Goal: Task Accomplishment & Management: Complete application form

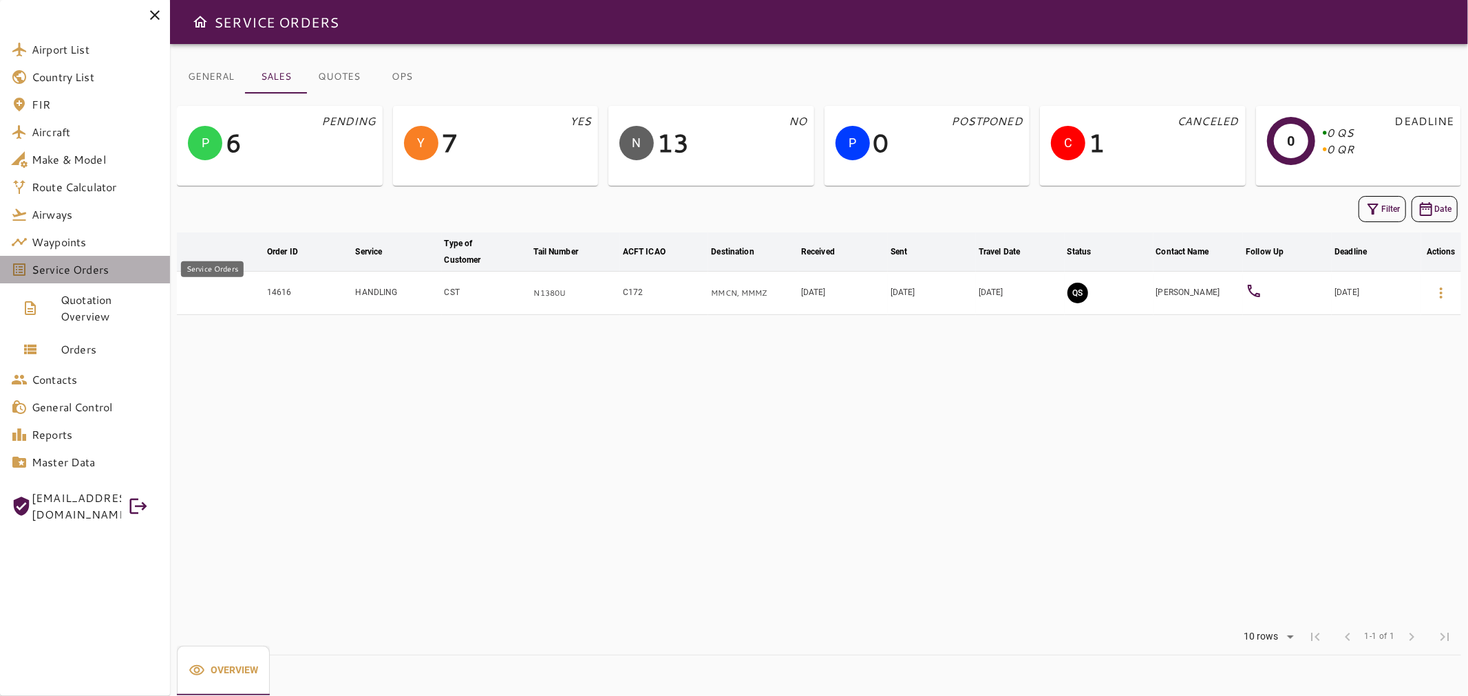
click at [133, 264] on span "Service Orders" at bounding box center [95, 269] width 127 height 17
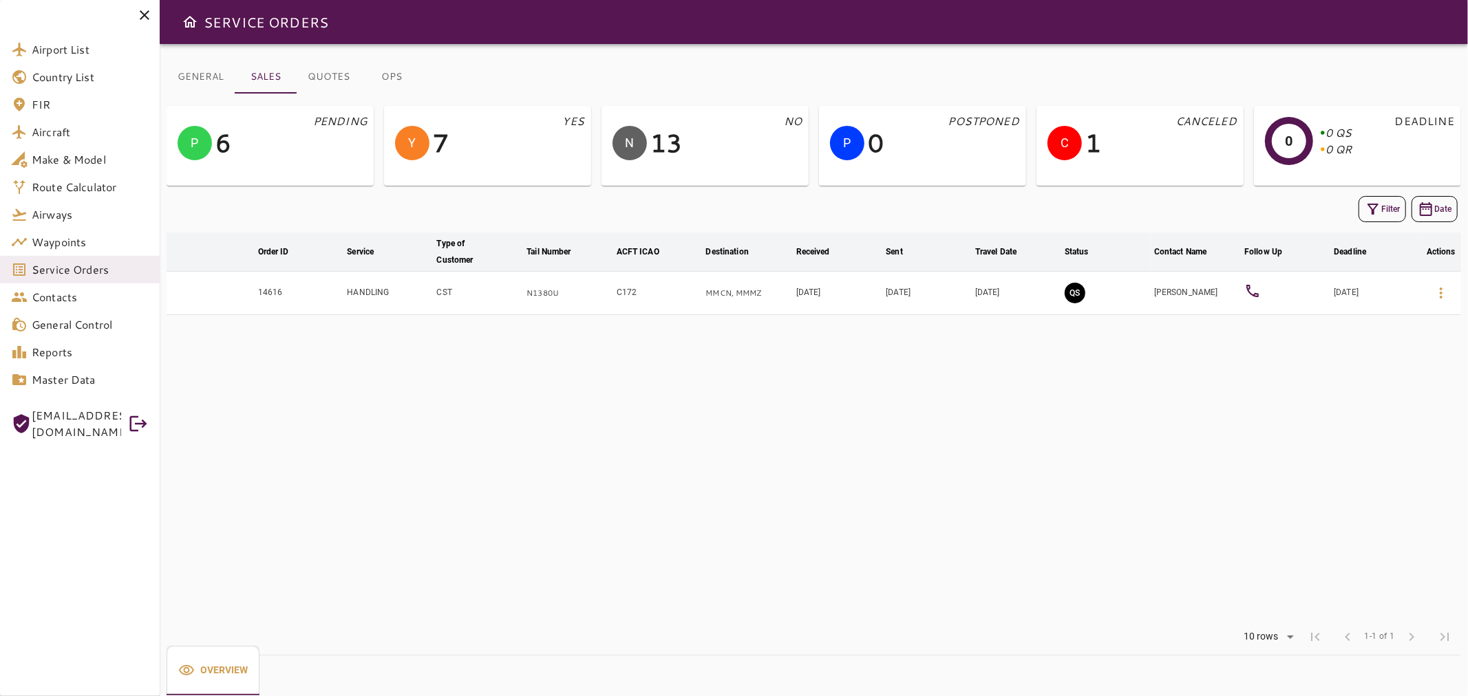
click at [1365, 210] on icon "button" at bounding box center [1373, 209] width 17 height 17
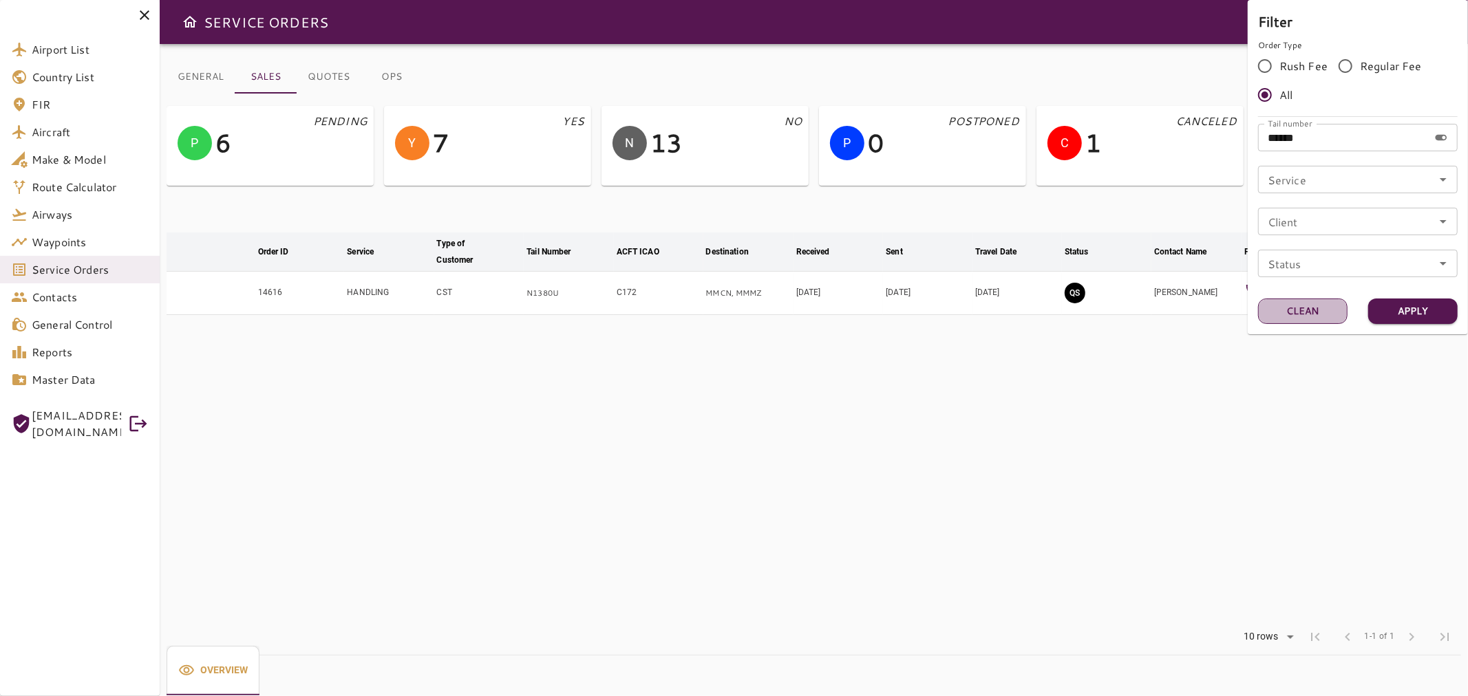
click at [1303, 308] on button "Clean" at bounding box center [1302, 311] width 89 height 25
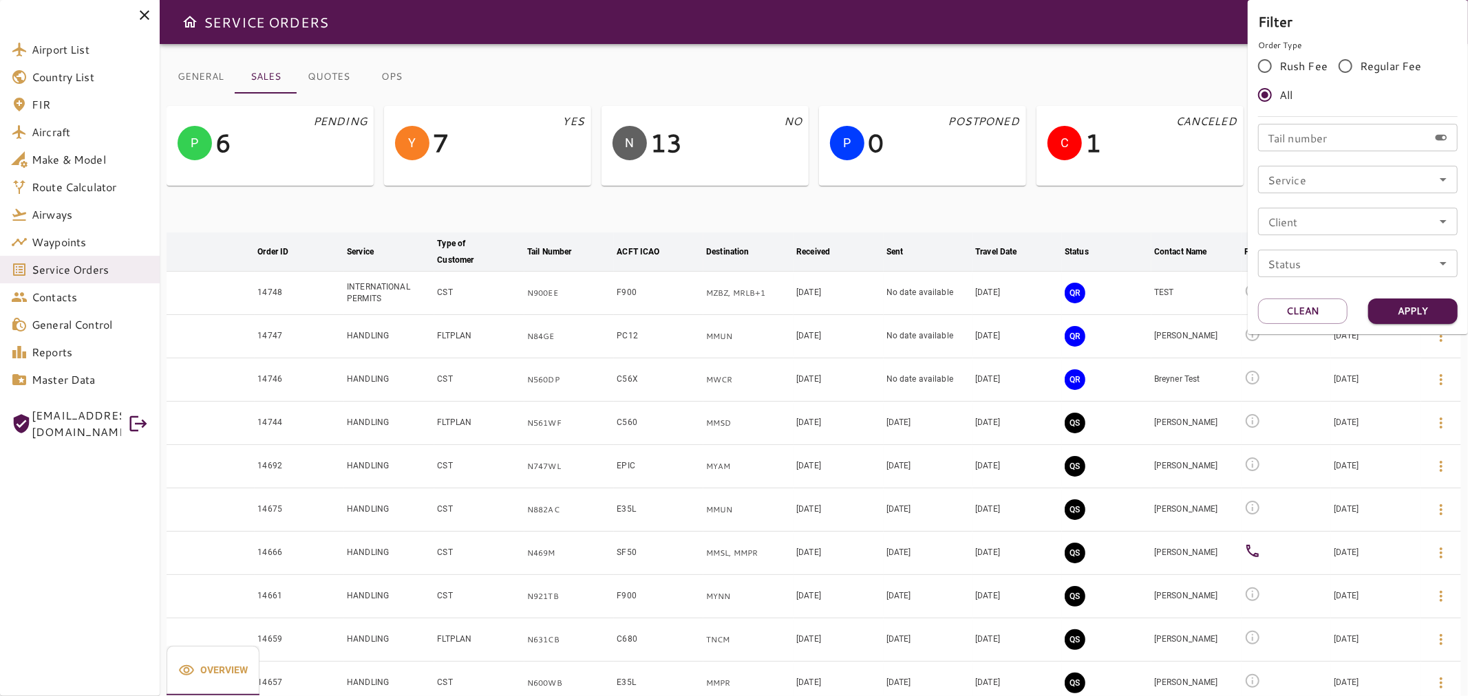
drag, startPoint x: 100, startPoint y: 282, endPoint x: 90, endPoint y: 273, distance: 13.1
click at [94, 278] on div at bounding box center [734, 348] width 1468 height 696
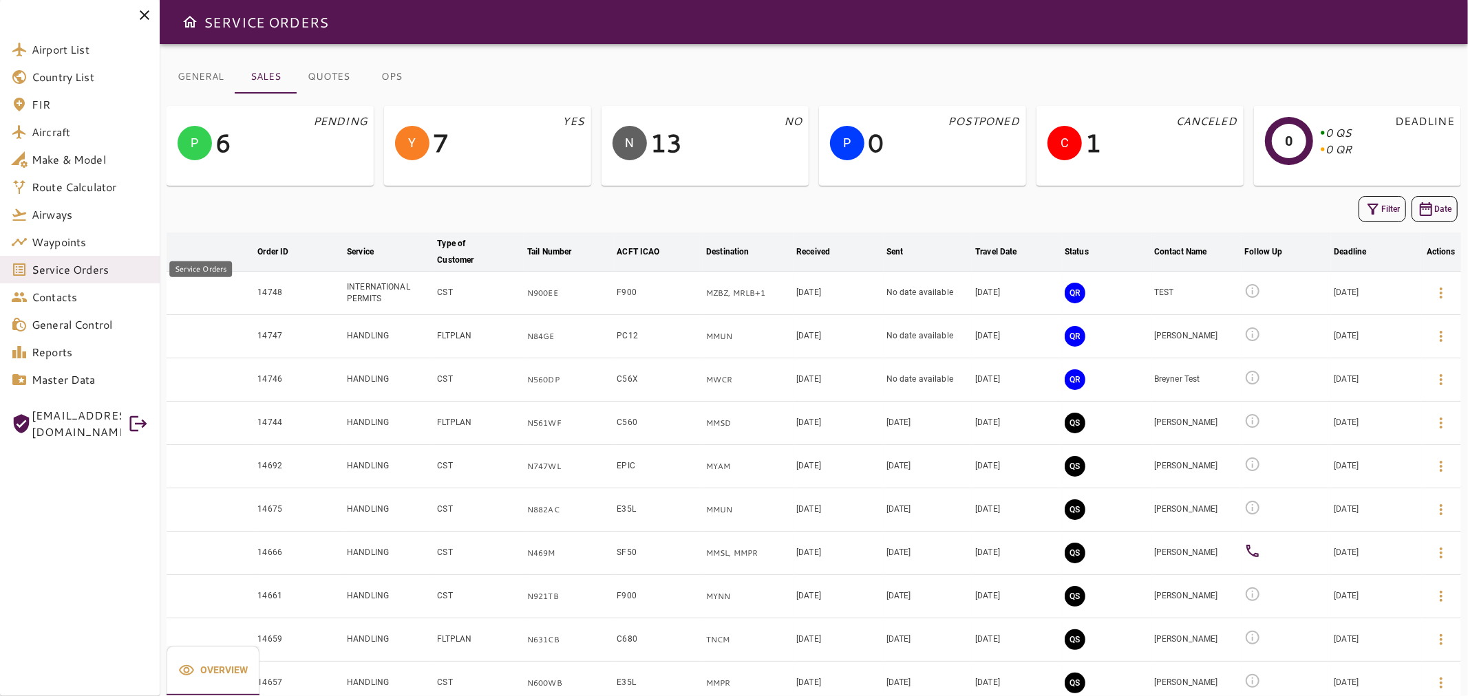
click at [90, 273] on span "Service Orders" at bounding box center [90, 269] width 117 height 17
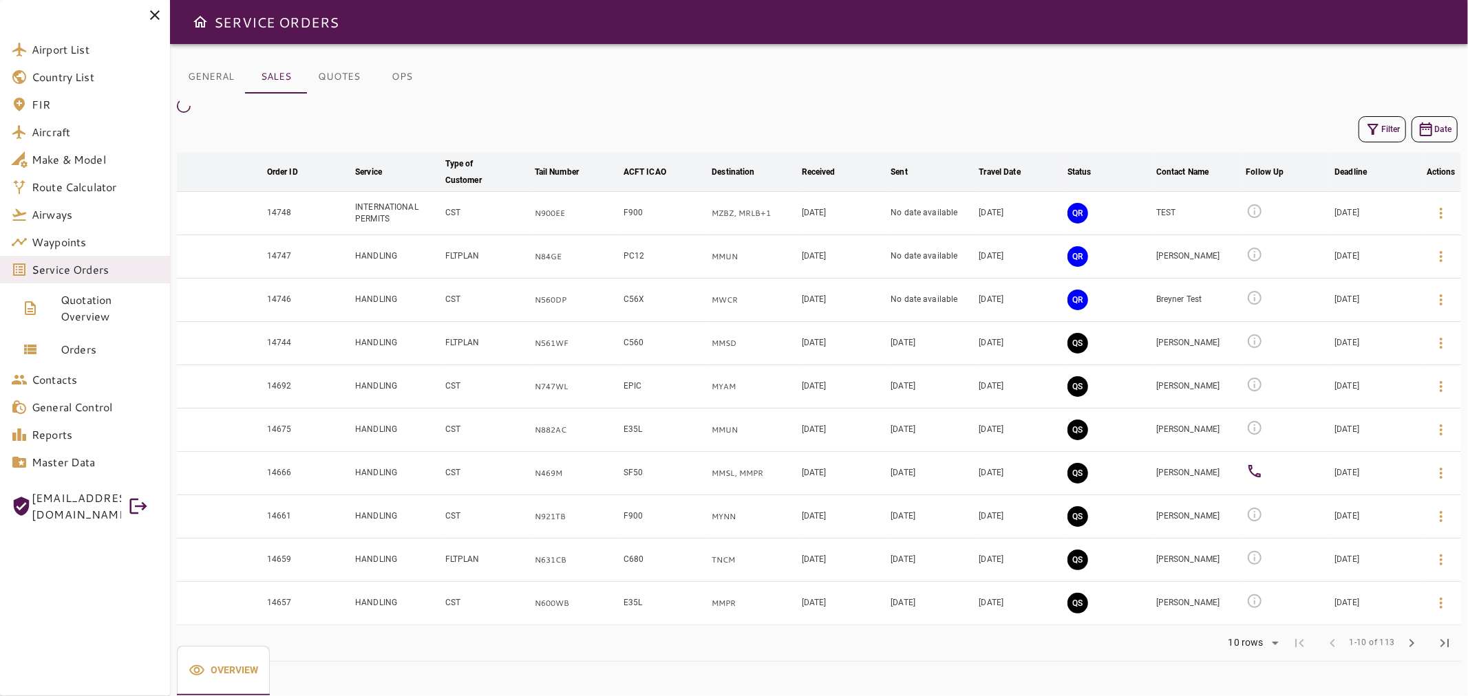
click at [908, 52] on div "GENERAL SALES QUOTES OPS Filter Date arrow_downward Order ID arrow_downward Ser…" at bounding box center [819, 370] width 1298 height 652
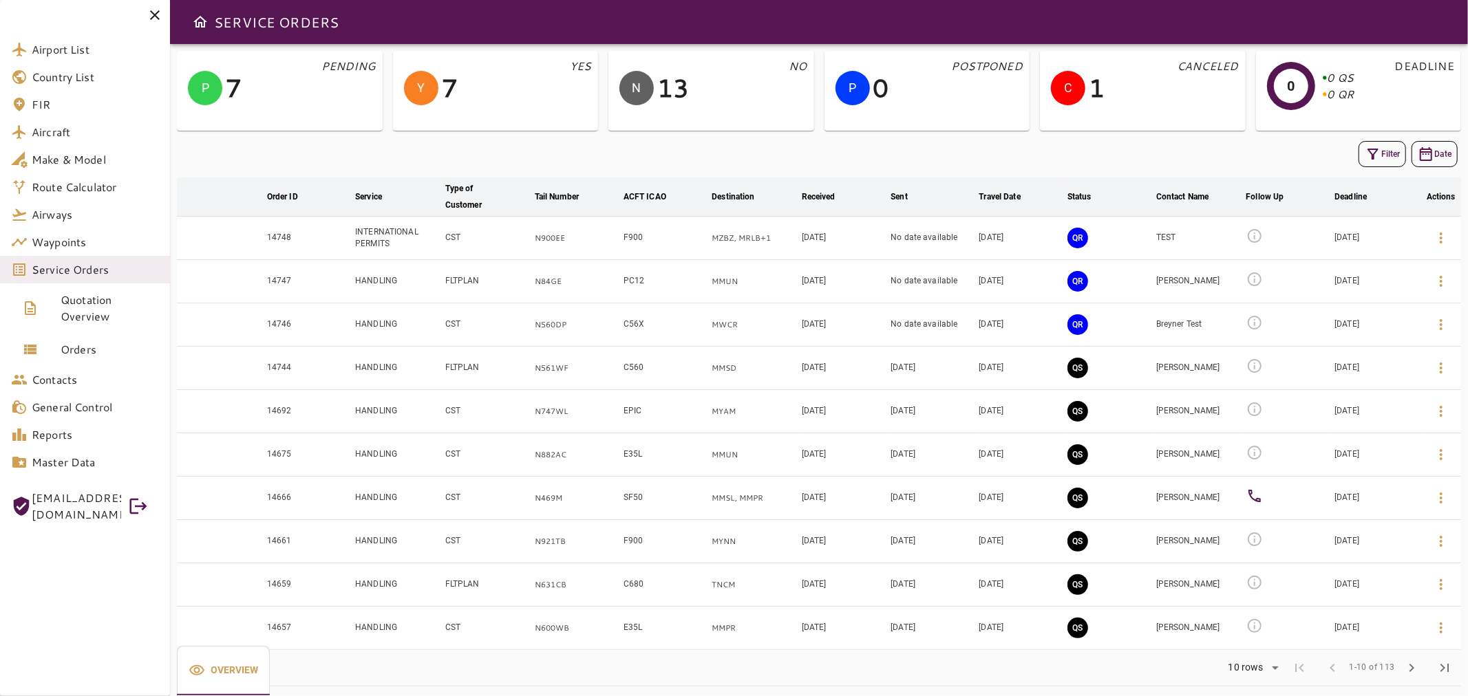
scroll to position [62, 0]
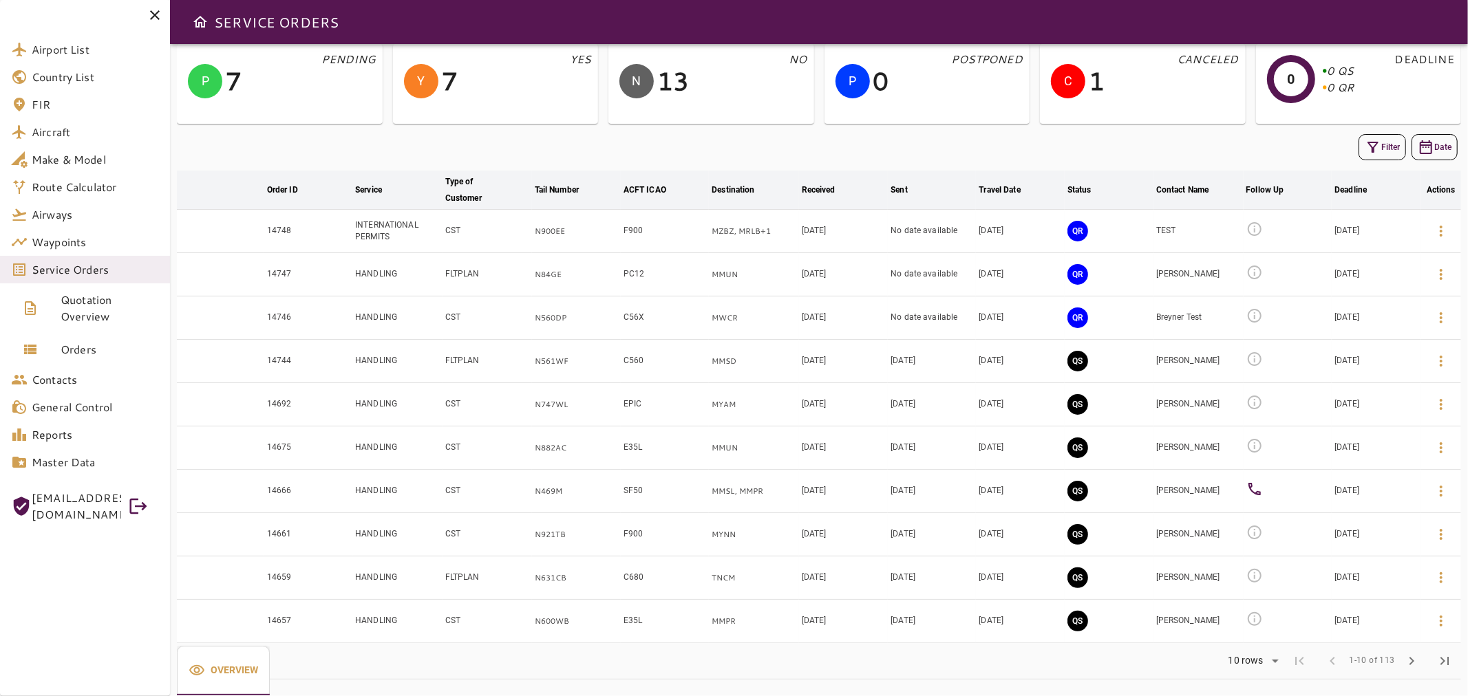
click at [985, 286] on td "[DATE]" at bounding box center [1020, 274] width 89 height 43
click at [1098, 276] on td "QR" at bounding box center [1109, 274] width 89 height 43
drag, startPoint x: 1220, startPoint y: 277, endPoint x: 1163, endPoint y: 280, distance: 57.2
click at [1163, 280] on td "[PERSON_NAME]" at bounding box center [1198, 274] width 90 height 43
drag, startPoint x: 573, startPoint y: 277, endPoint x: 531, endPoint y: 277, distance: 42.0
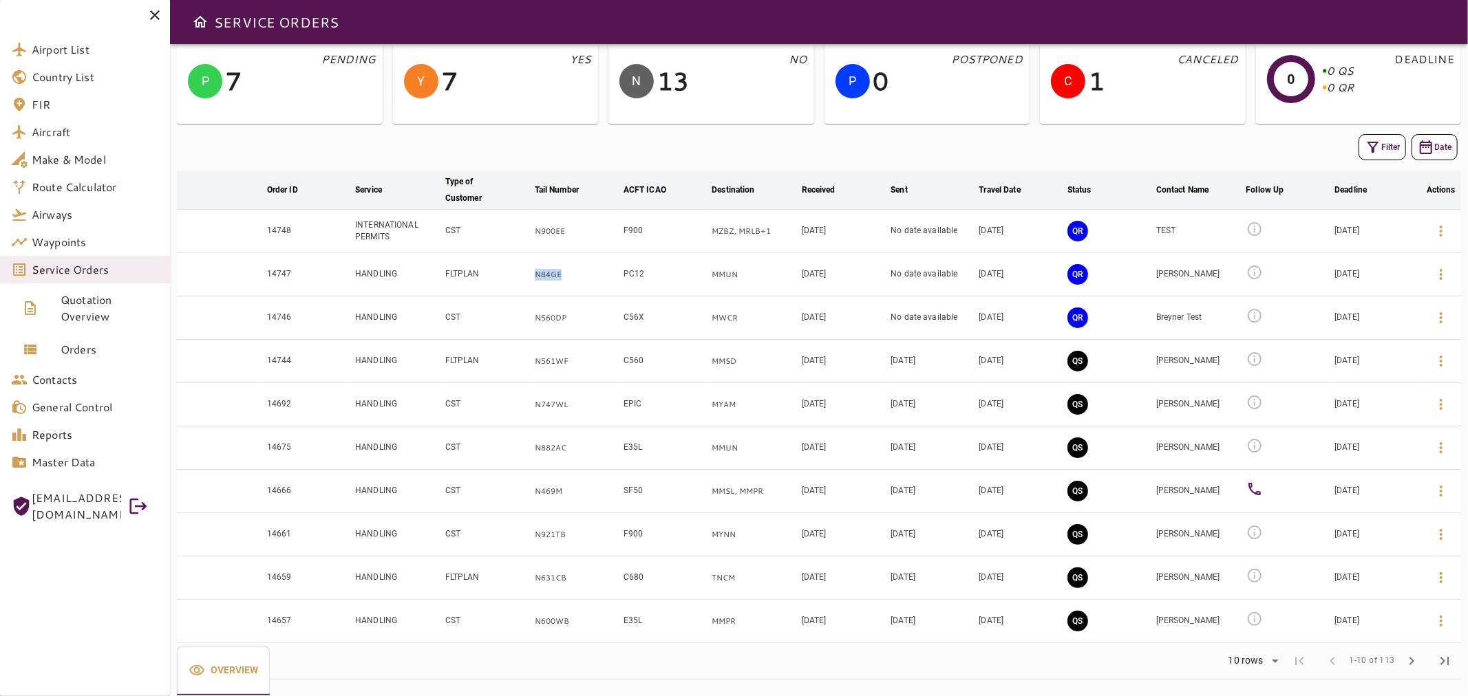
click at [531, 277] on tr "14747 HANDLING FLTPLAN N84GE PC12 MMUN [DATE] No date available [DATE] QR [PERS…" at bounding box center [819, 274] width 1284 height 43
copy tr "N84GE"
click at [113, 265] on span "Service Orders" at bounding box center [95, 269] width 127 height 17
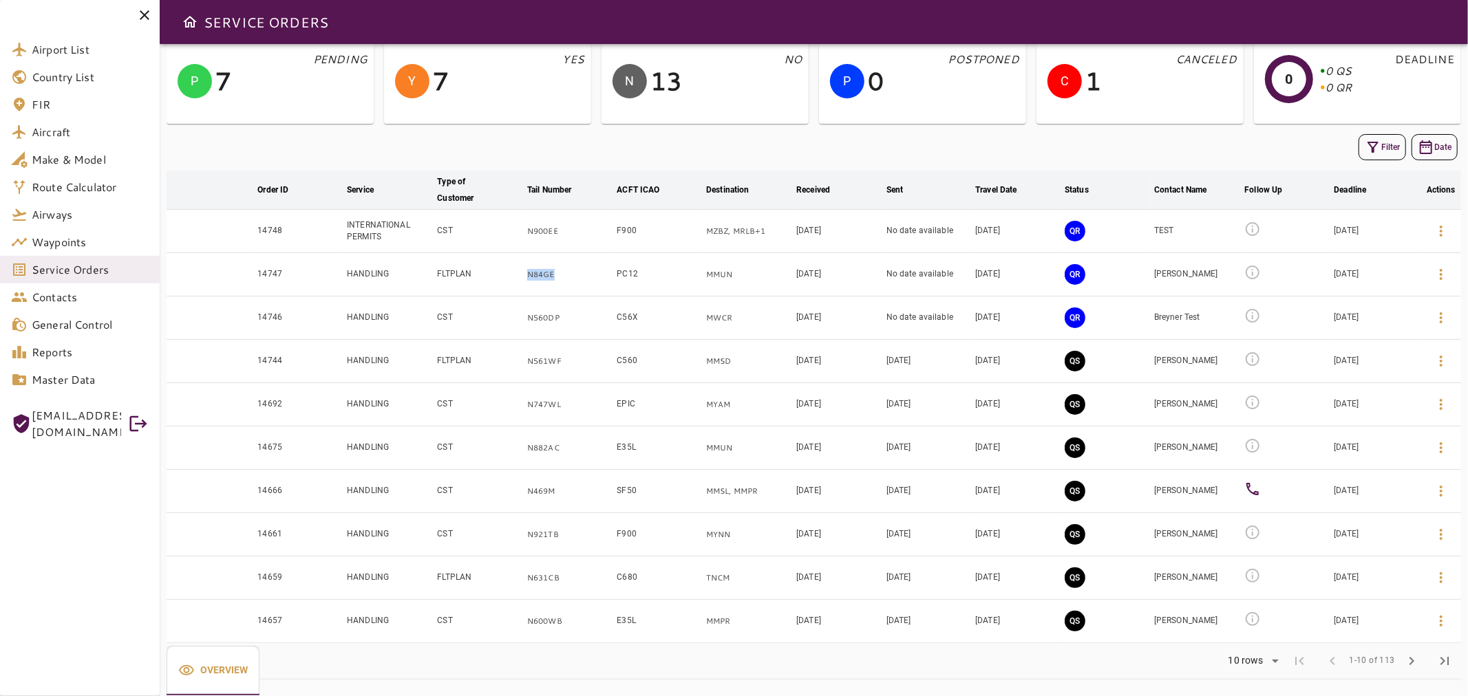
click at [1380, 152] on button "Filter" at bounding box center [1381, 147] width 47 height 26
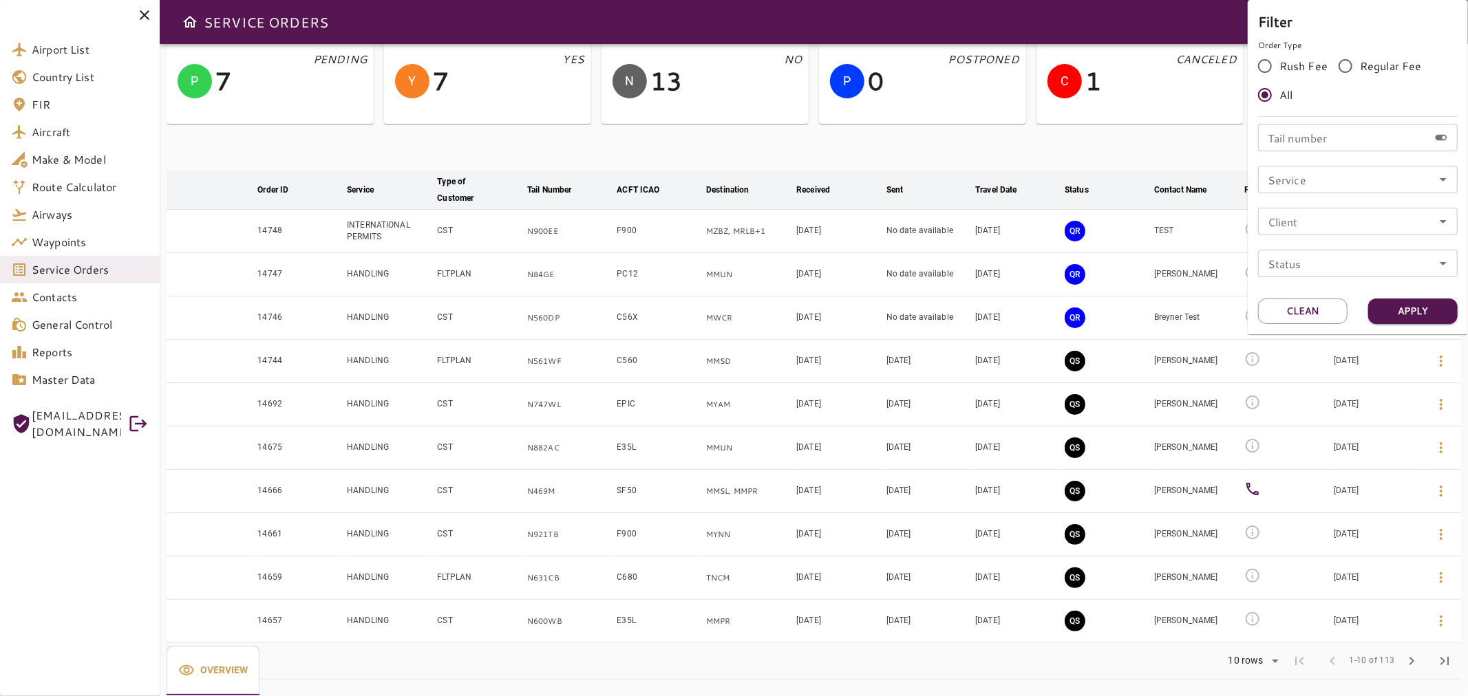
click at [1327, 186] on input "Service" at bounding box center [1357, 179] width 191 height 19
click at [1318, 149] on input "Tail number" at bounding box center [1343, 138] width 171 height 28
paste input "******"
type input "******"
click at [1392, 301] on button "Apply" at bounding box center [1412, 311] width 89 height 25
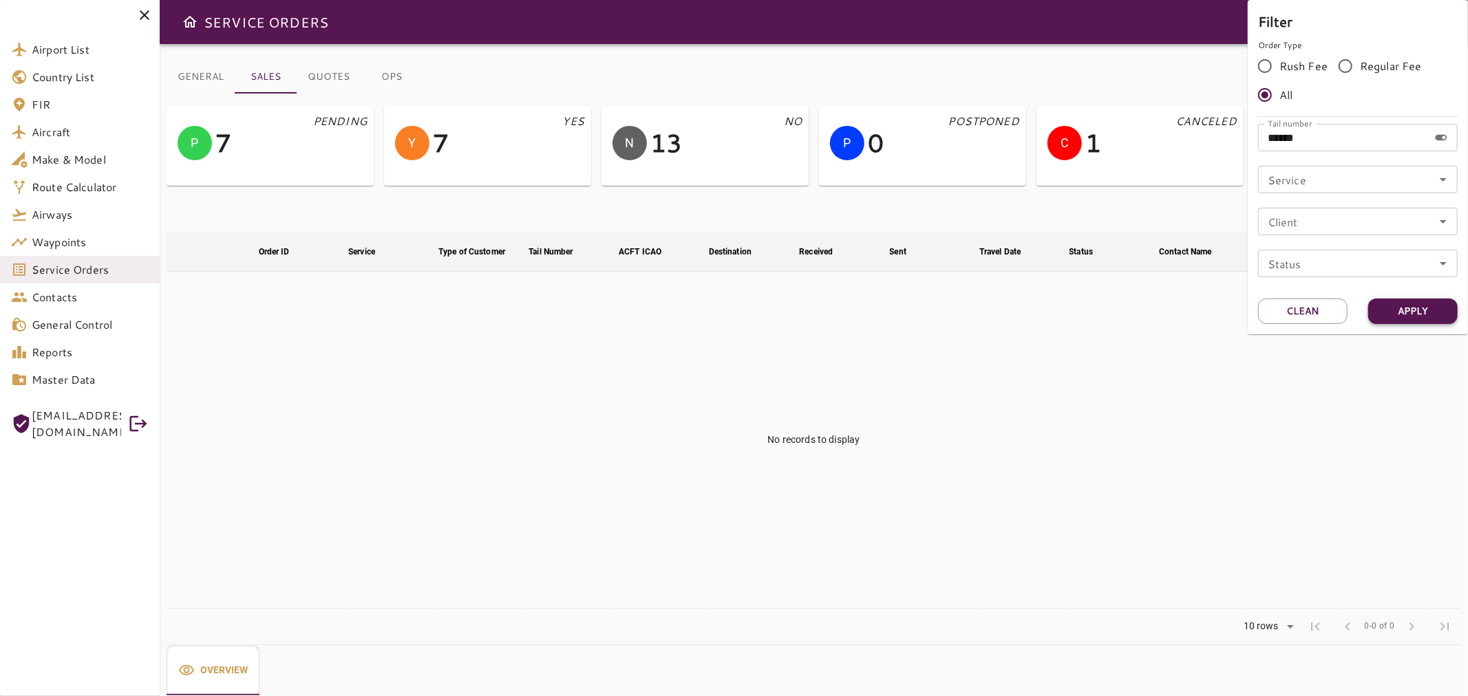
scroll to position [0, 0]
click at [89, 274] on div at bounding box center [734, 348] width 1468 height 696
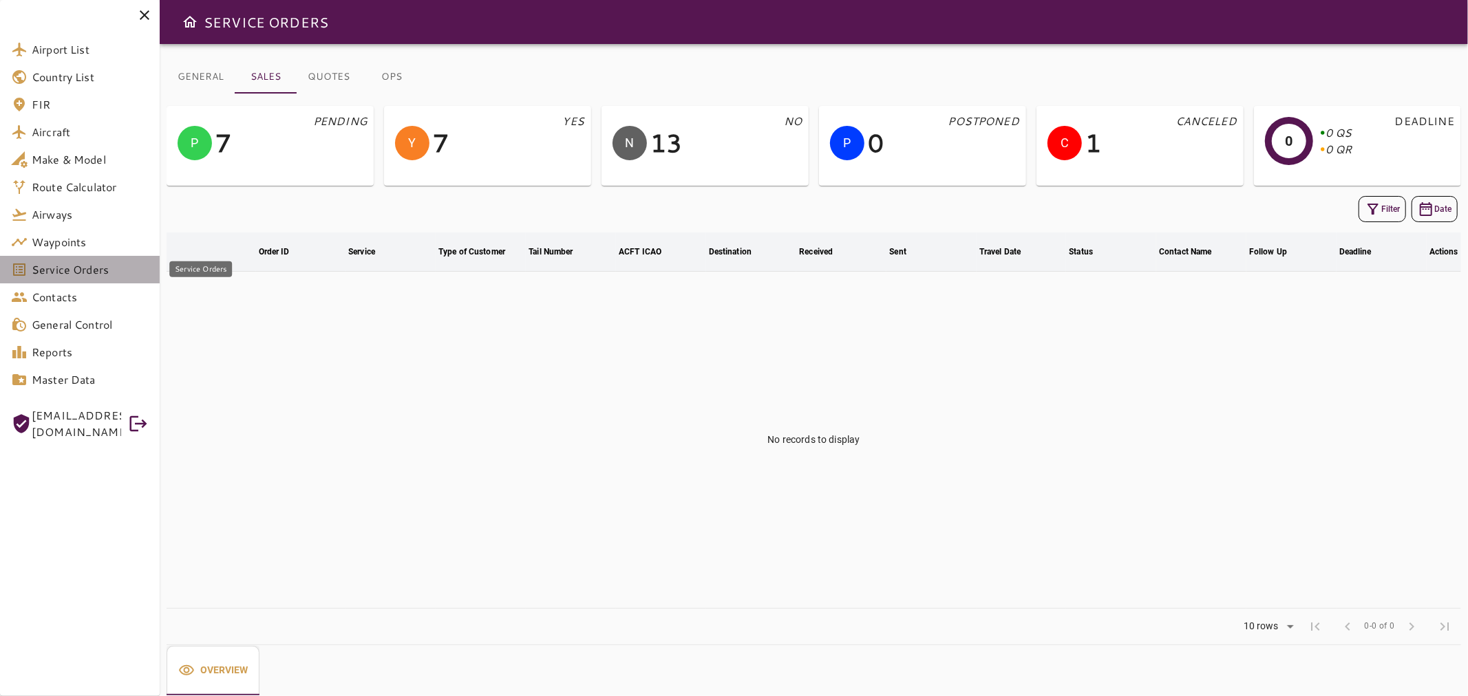
click at [89, 273] on span "Service Orders" at bounding box center [90, 269] width 117 height 17
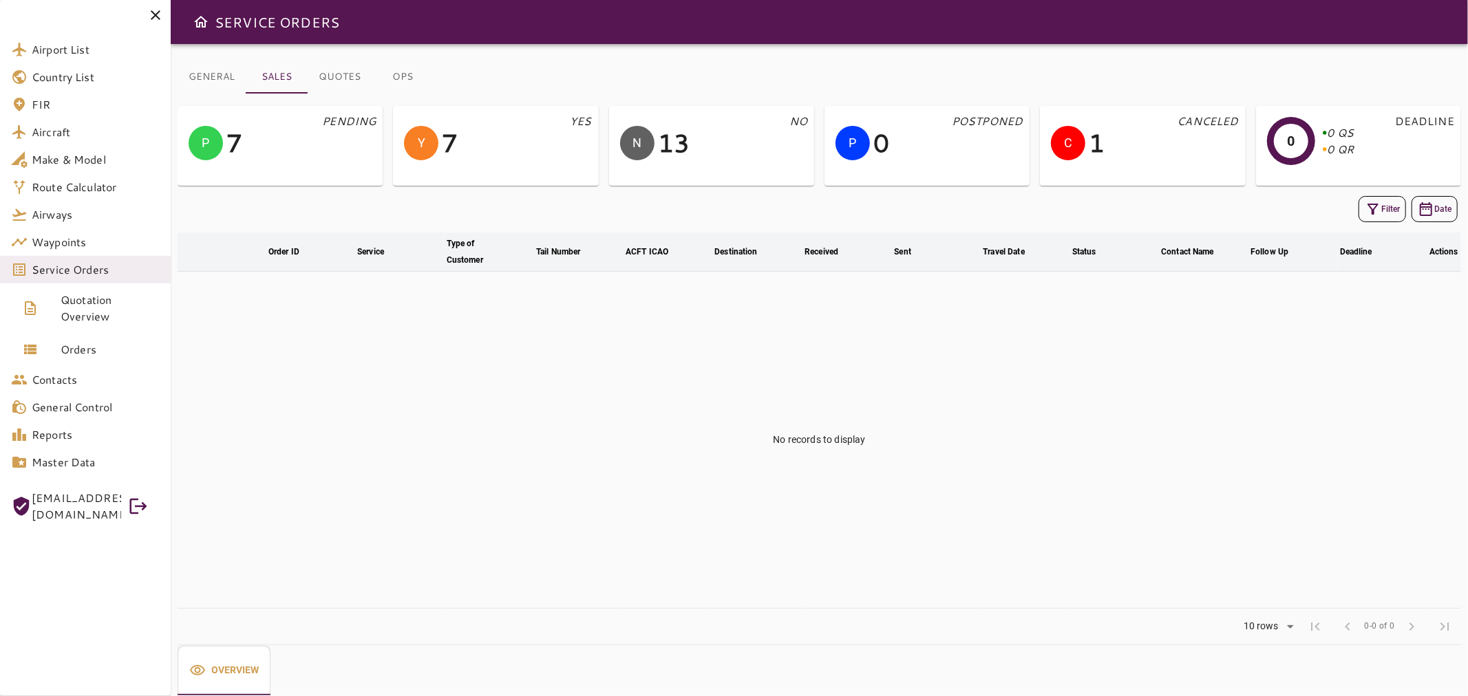
click at [217, 76] on button "GENERAL" at bounding box center [212, 77] width 68 height 33
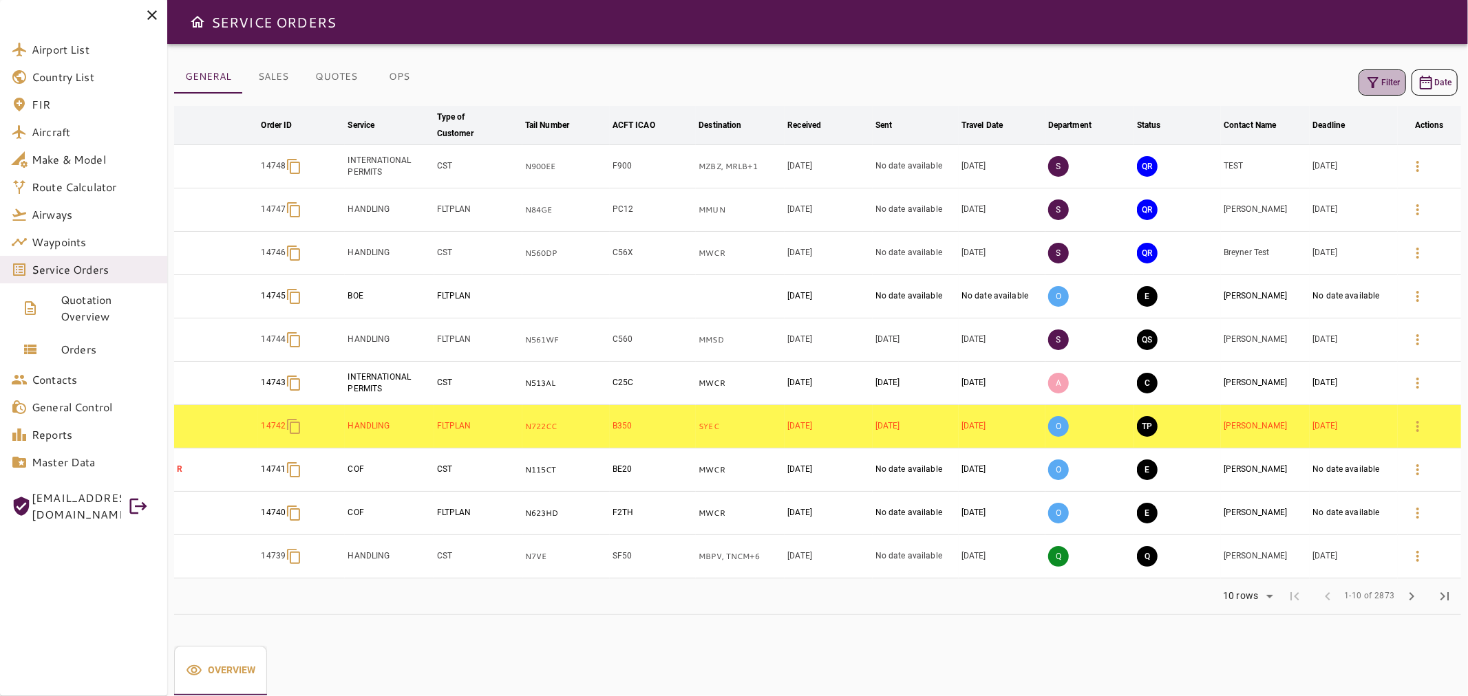
click at [1370, 81] on icon "button" at bounding box center [1373, 82] width 17 height 17
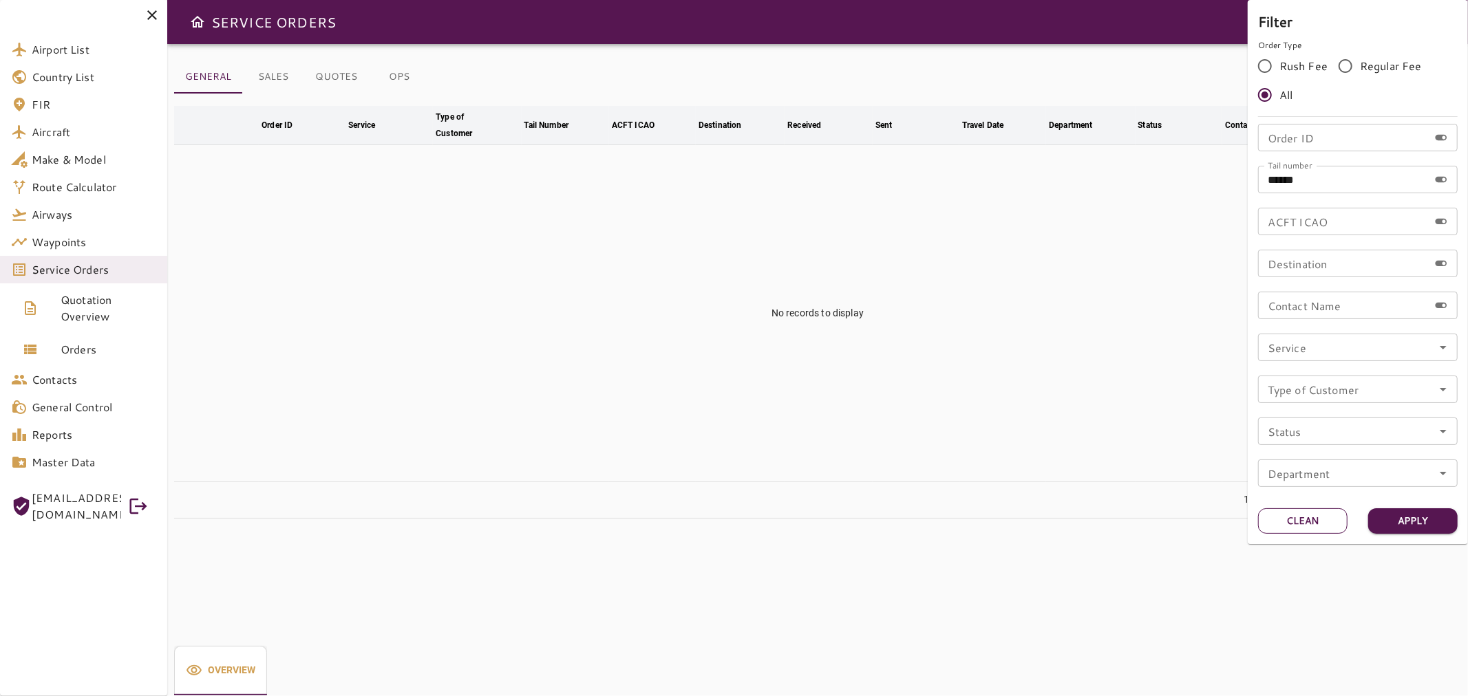
click at [1320, 518] on button "Clean" at bounding box center [1302, 521] width 89 height 25
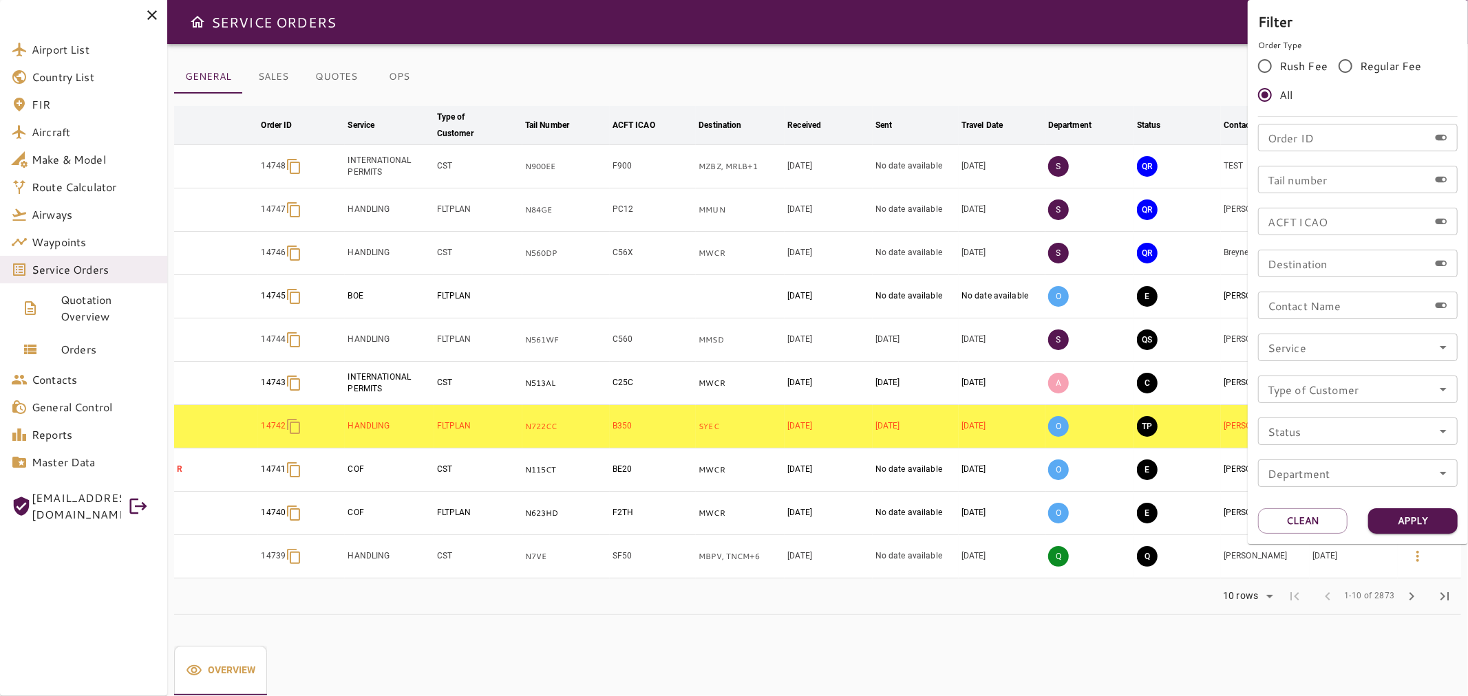
click at [1205, 163] on div at bounding box center [734, 348] width 1468 height 696
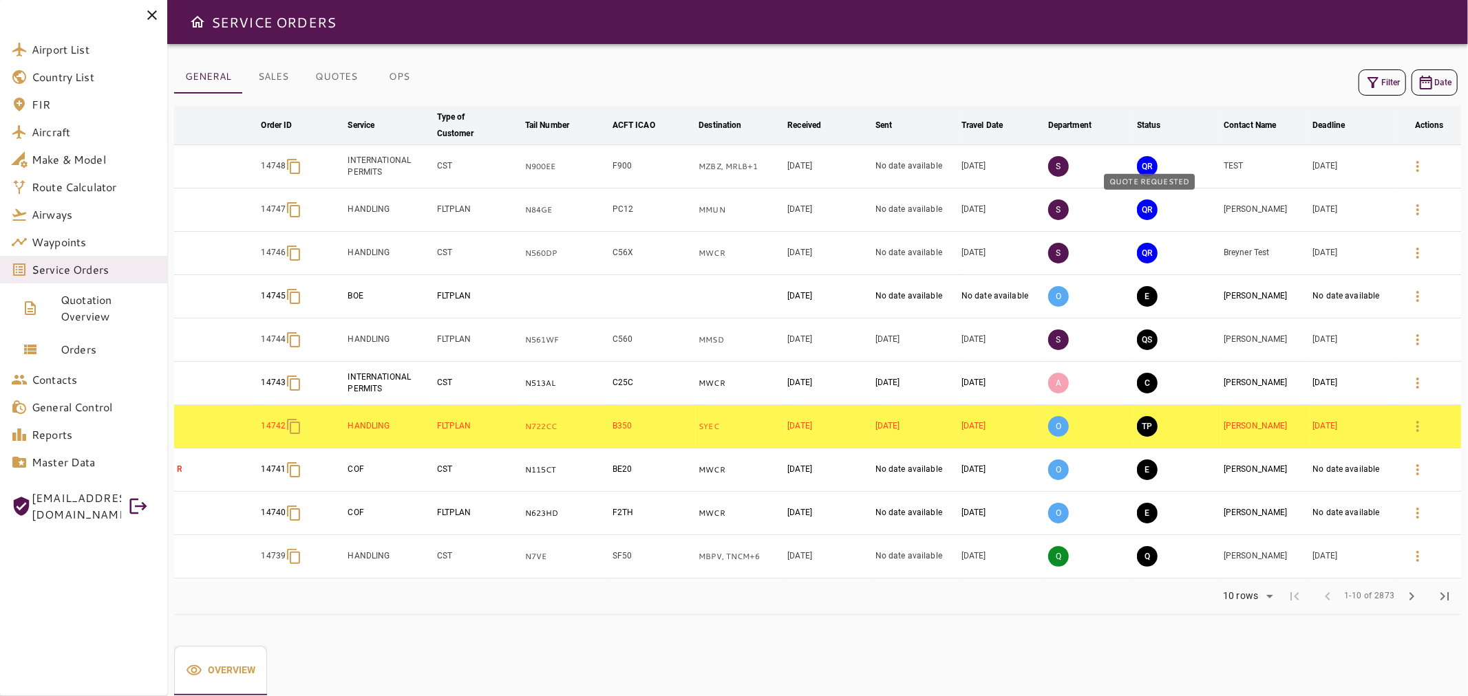
click at [1148, 211] on button "QR" at bounding box center [1147, 210] width 21 height 21
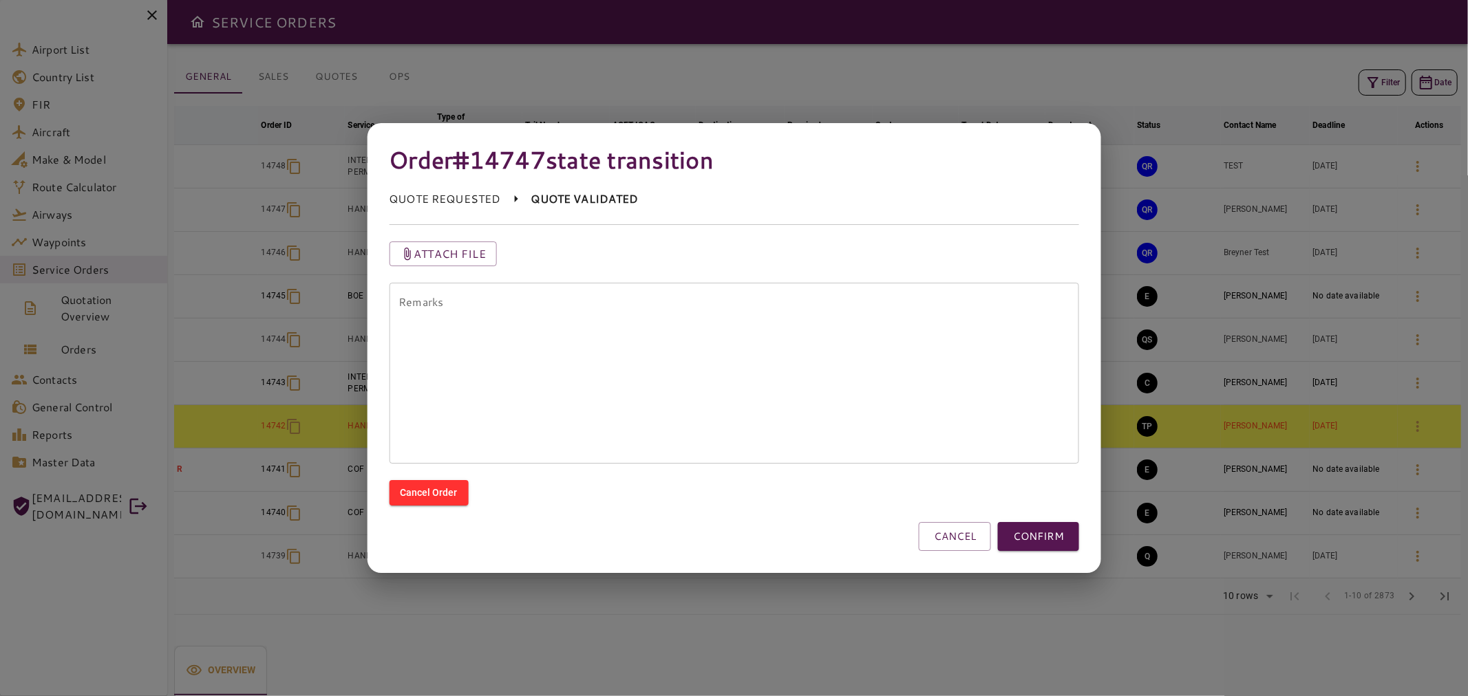
click at [946, 352] on textarea "Remarks" at bounding box center [733, 374] width 671 height 158
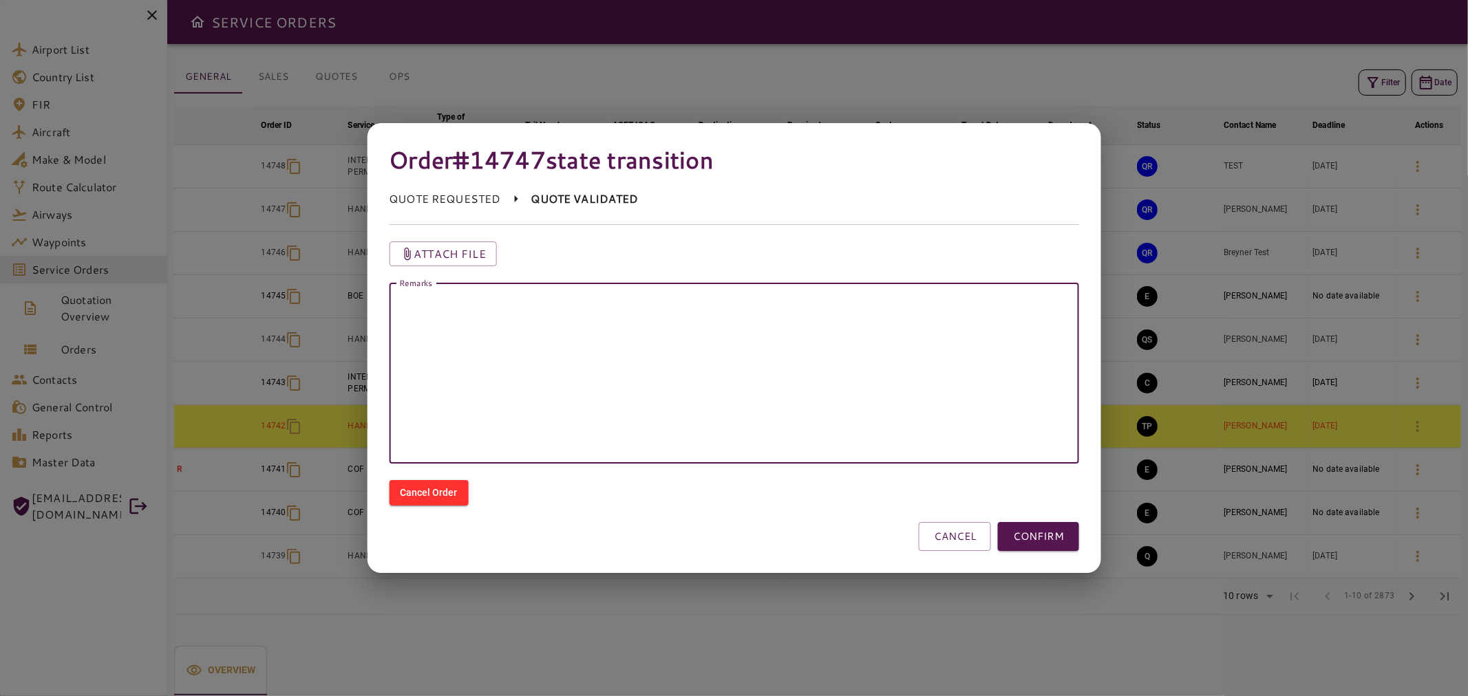
type textarea "*"
paste textarea "******"
type textarea "**********"
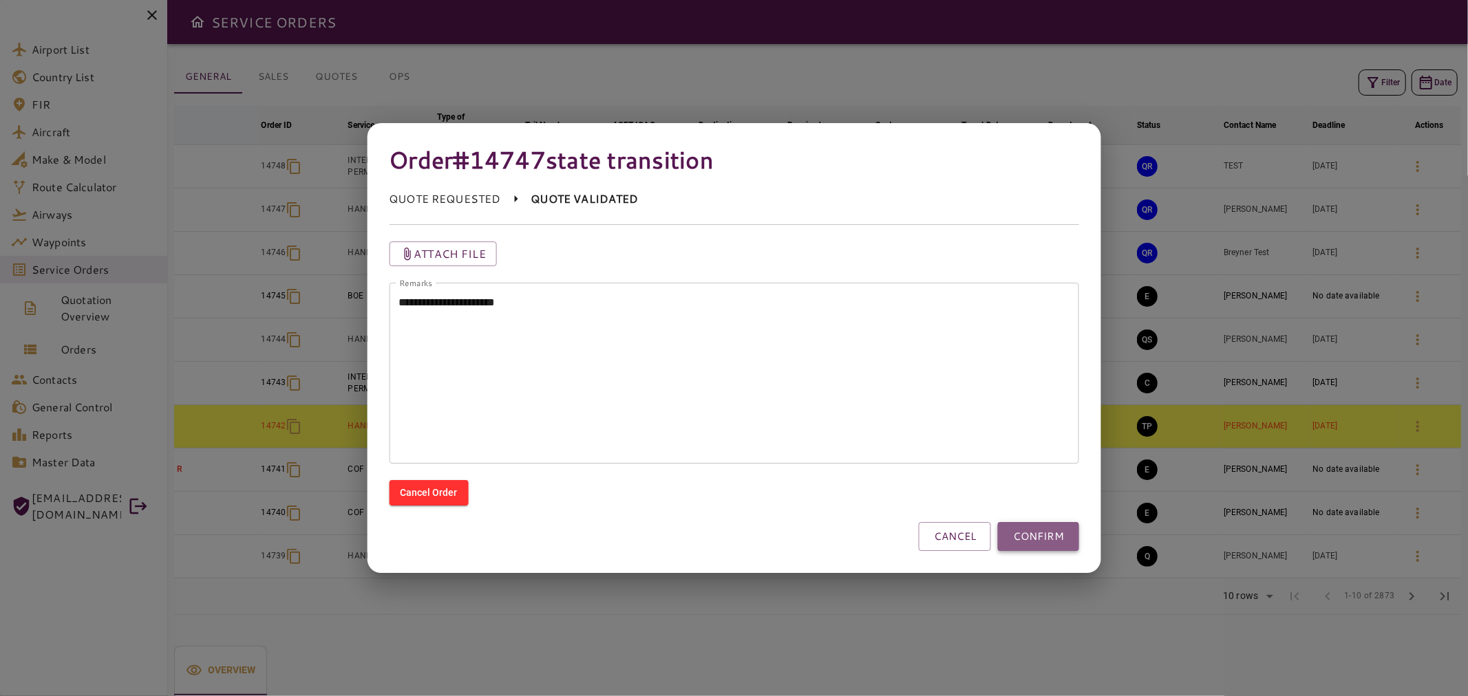
click at [1030, 525] on button "CONFIRM" at bounding box center [1038, 536] width 81 height 29
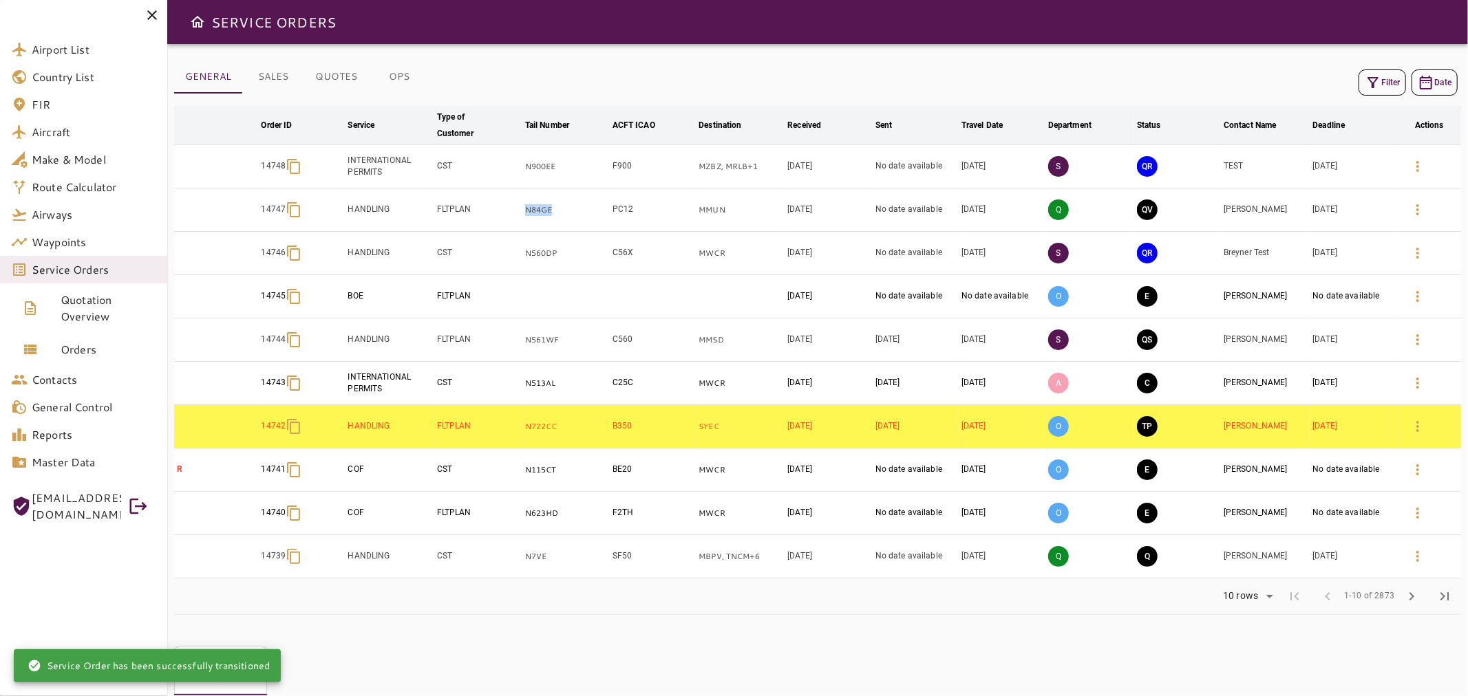
drag, startPoint x: 566, startPoint y: 207, endPoint x: 491, endPoint y: 203, distance: 75.8
click at [491, 203] on tr "14747 HANDLING FLTPLAN N84GE PC12 MMUN [DATE] No date available [DATE] Q QV [PE…" at bounding box center [817, 210] width 1287 height 43
copy tr "N84GE"
